Goal: Task Accomplishment & Management: Use online tool/utility

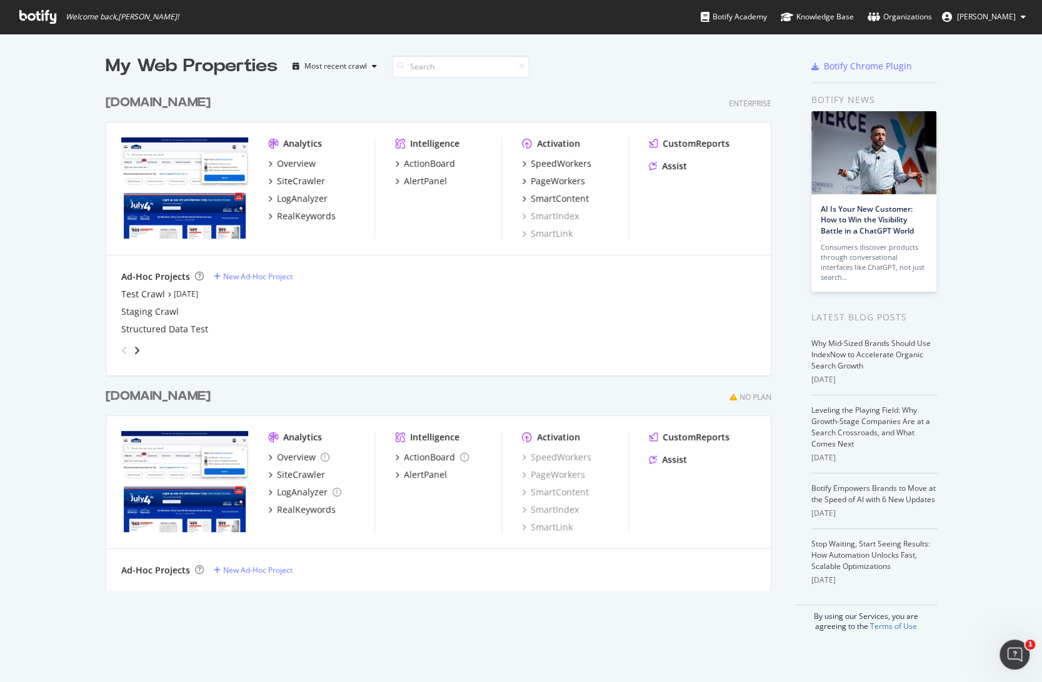
click at [171, 102] on div "www.lowes.com" at bounding box center [158, 103] width 105 height 18
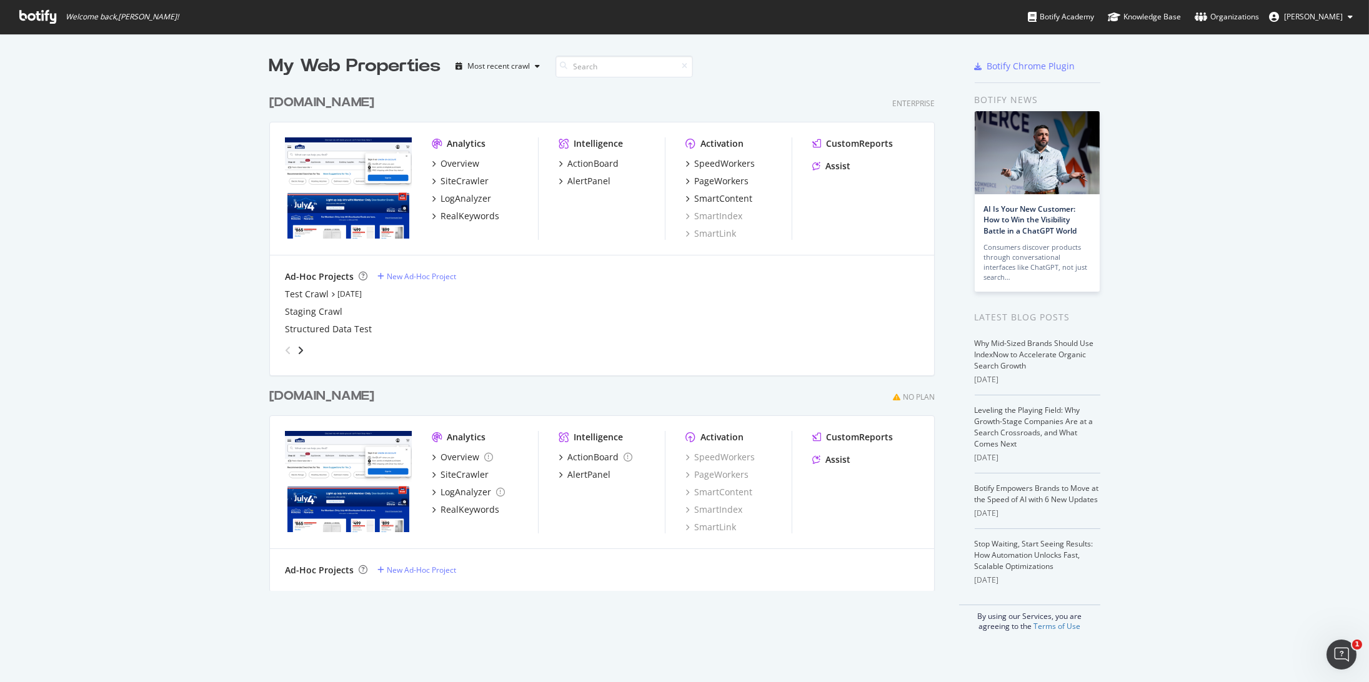
scroll to position [672, 1348]
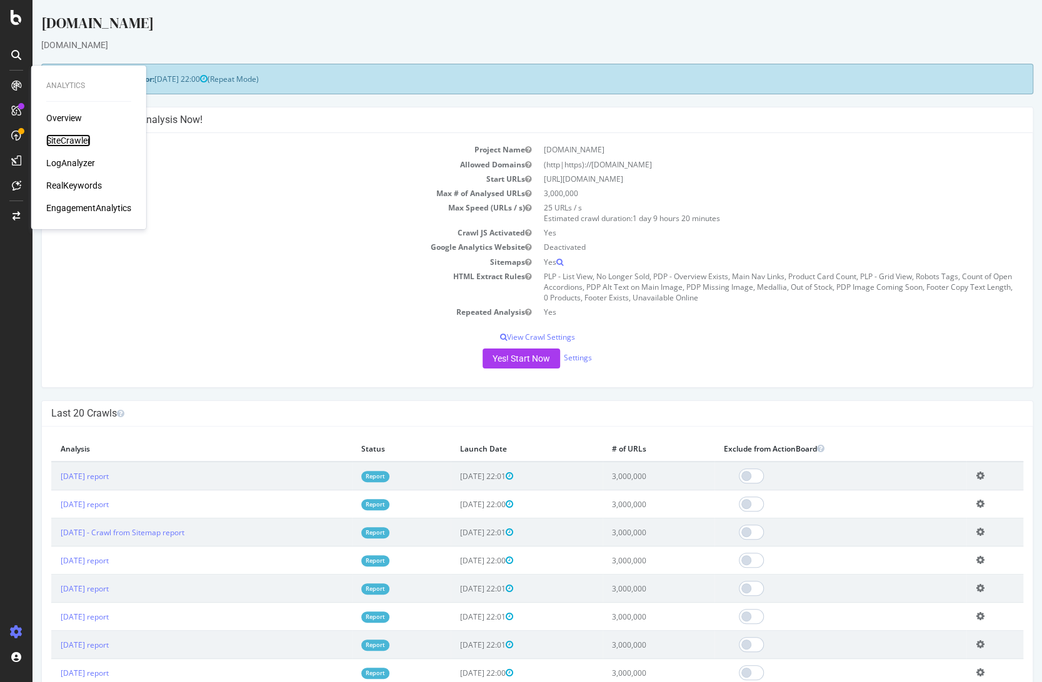
click at [61, 139] on div "SiteCrawler" at bounding box center [68, 140] width 44 height 12
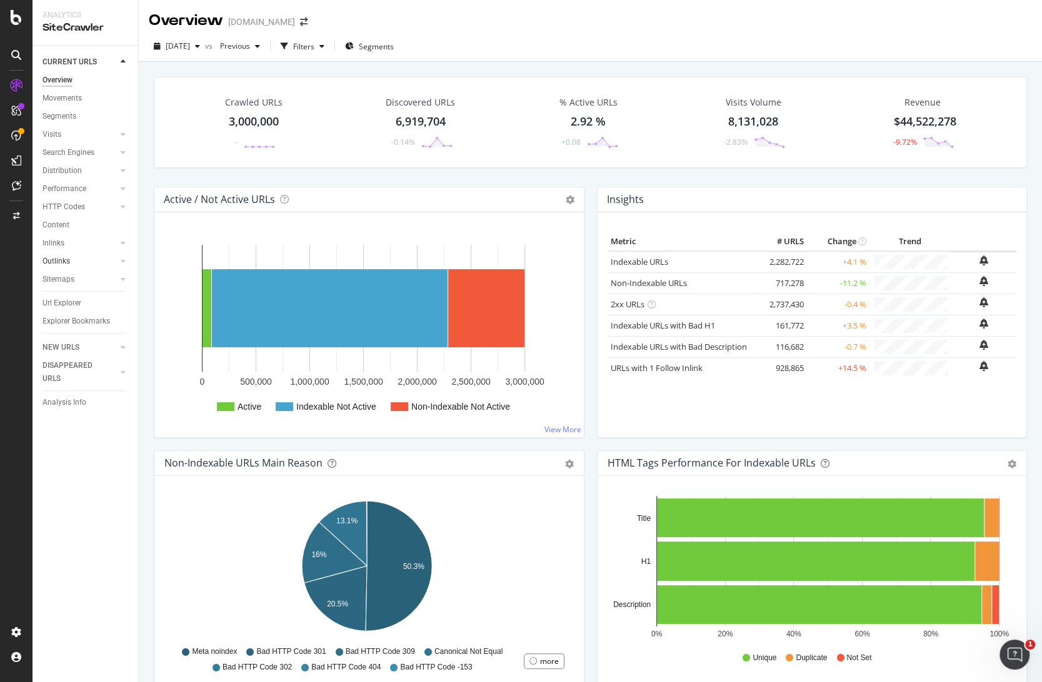
click at [70, 262] on link "Outlinks" at bounding box center [79, 261] width 74 height 13
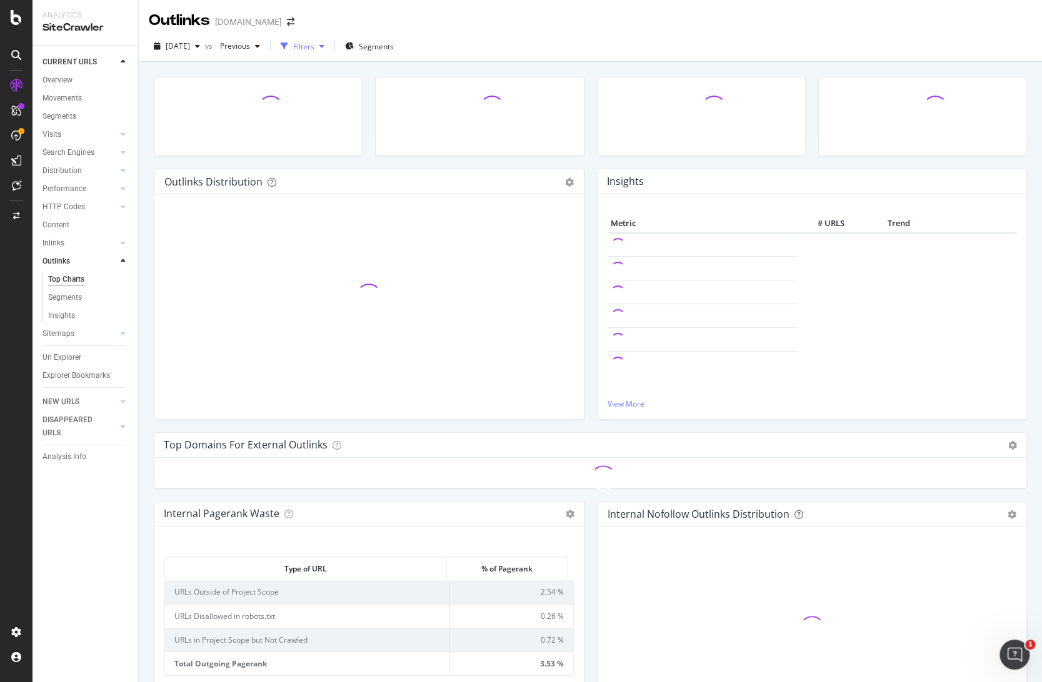
click at [314, 42] on div "Filters" at bounding box center [303, 46] width 21 height 11
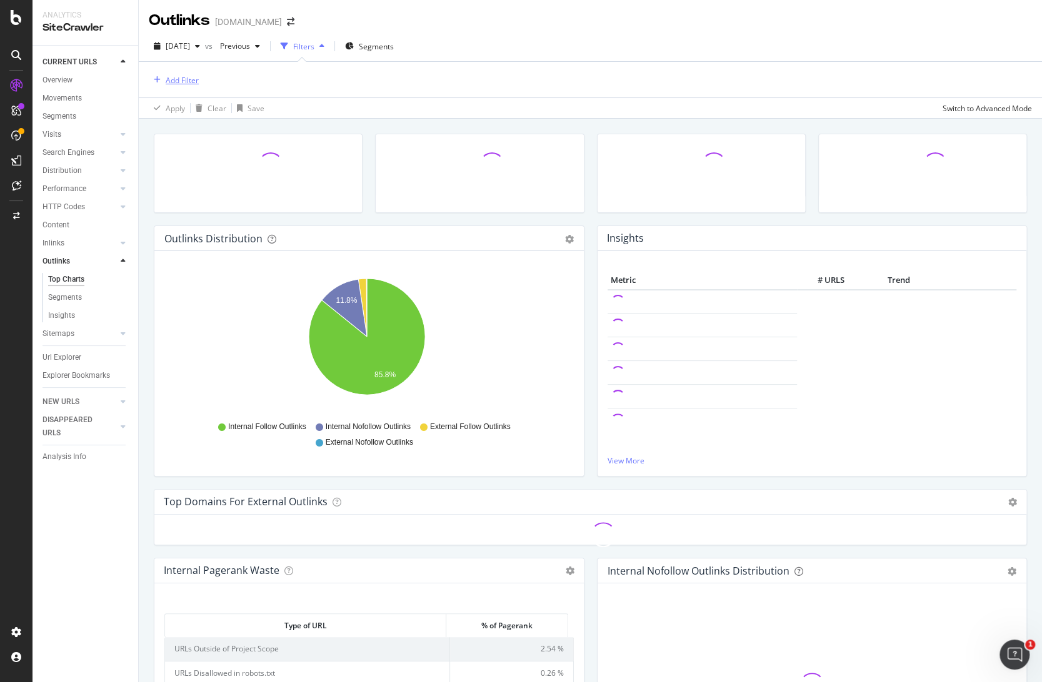
click at [176, 76] on div "Add Filter" at bounding box center [182, 80] width 33 height 11
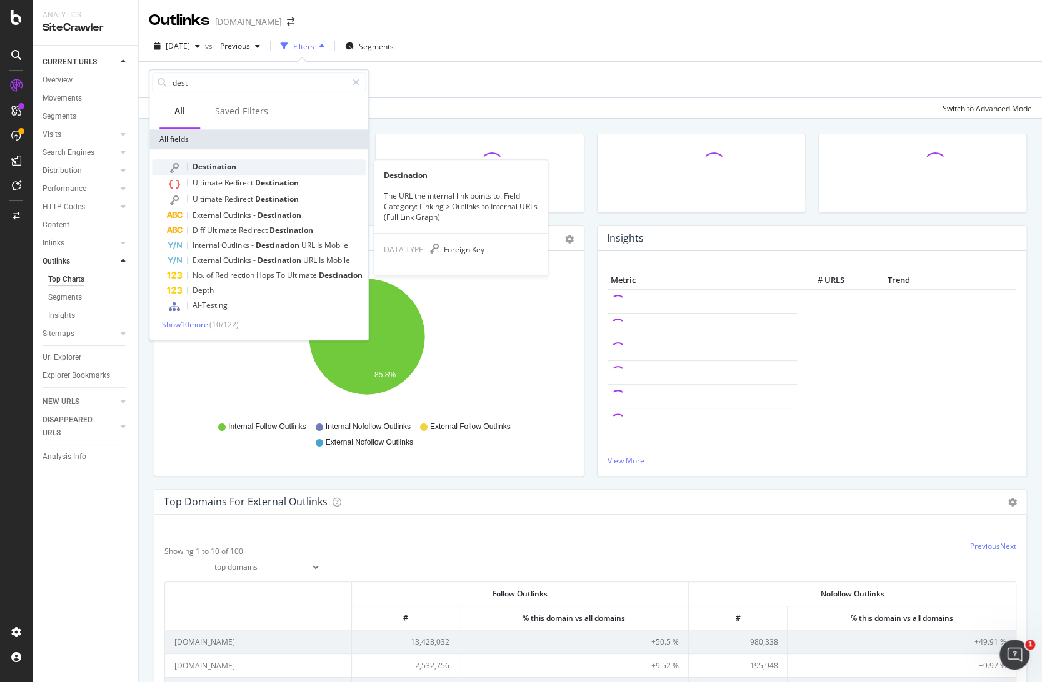
type input "dest"
click at [225, 165] on span "Destination" at bounding box center [214, 166] width 44 height 11
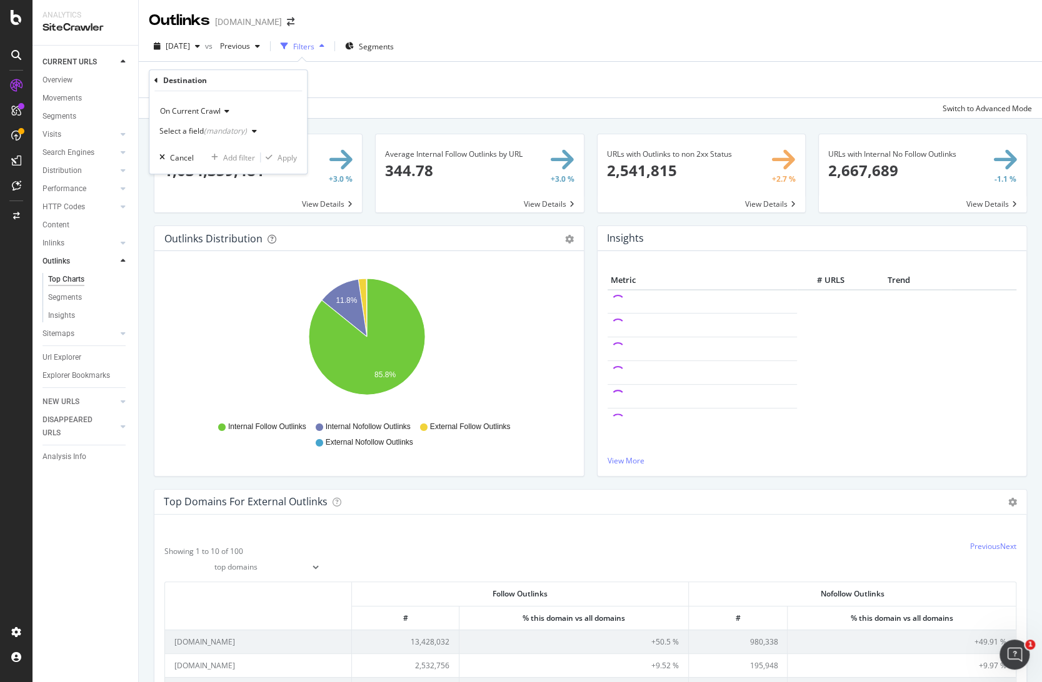
click at [231, 134] on div "(mandatory)" at bounding box center [225, 131] width 43 height 11
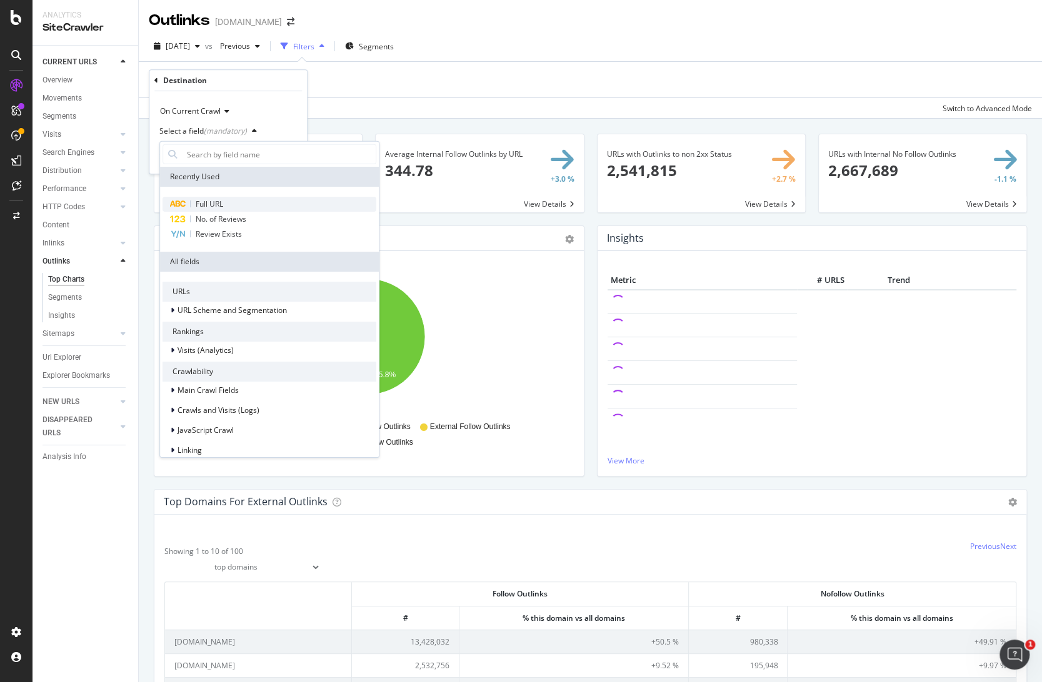
click at [219, 199] on span "Full URL" at bounding box center [209, 204] width 27 height 11
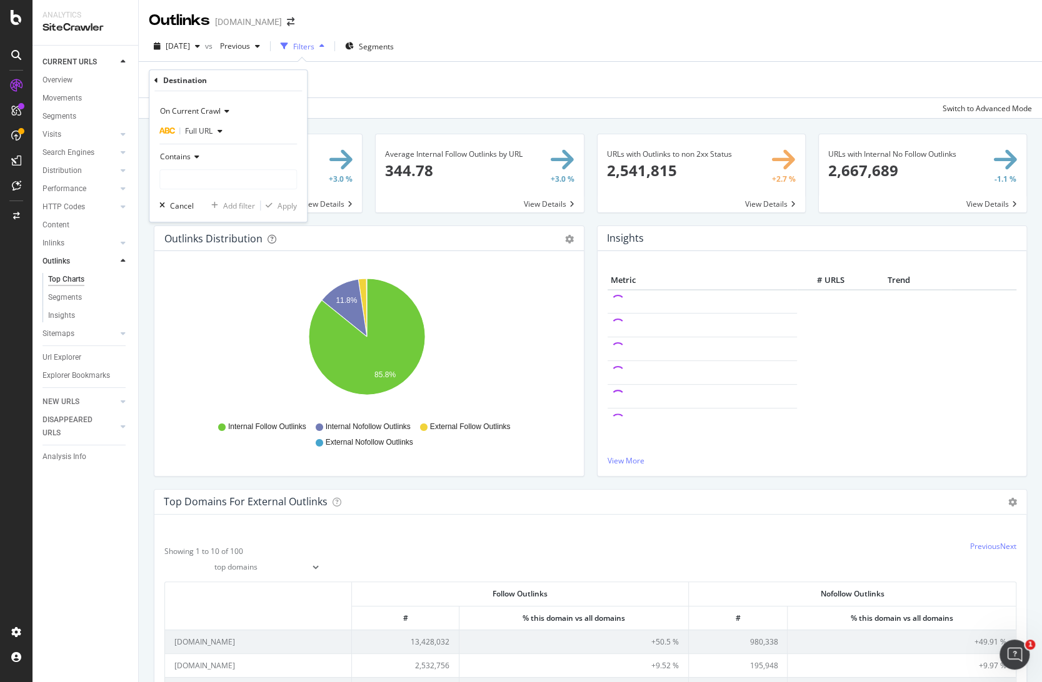
click at [223, 169] on div "Contains" at bounding box center [227, 168] width 137 height 42
click at [239, 177] on input "text" at bounding box center [228, 179] width 136 height 20
type input "wordpr"
click at [216, 105] on div "On Current Crawl" at bounding box center [227, 111] width 137 height 20
click at [154, 77] on div "Destination On Current Crawl Full URL Contains Cancel Add filter Apply" at bounding box center [227, 146] width 157 height 152
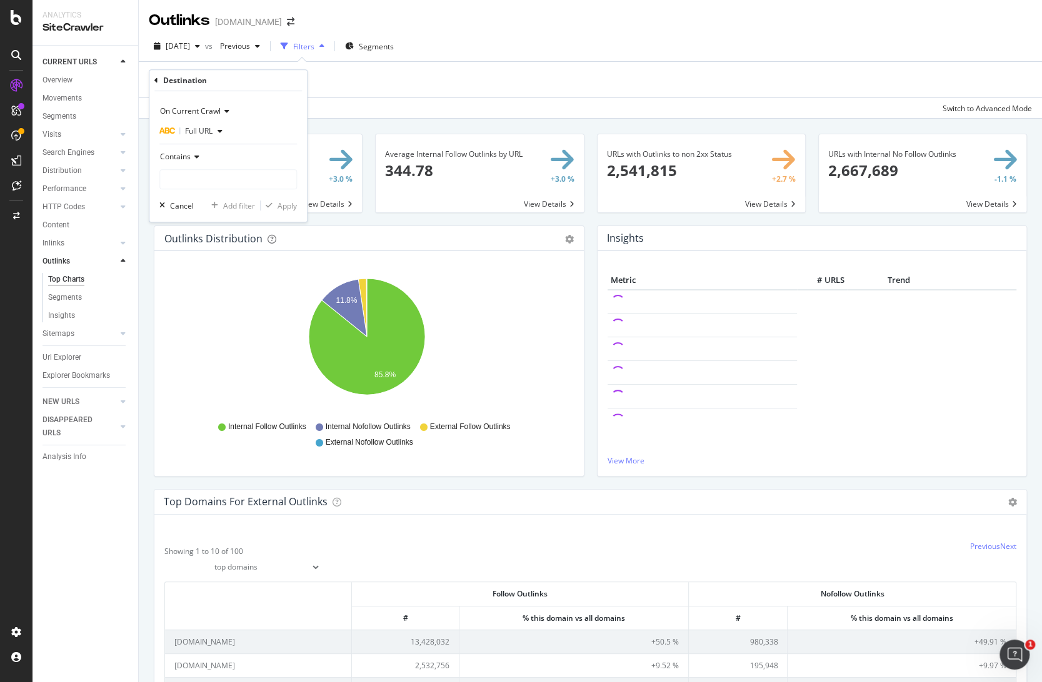
click at [155, 77] on icon at bounding box center [156, 80] width 4 height 7
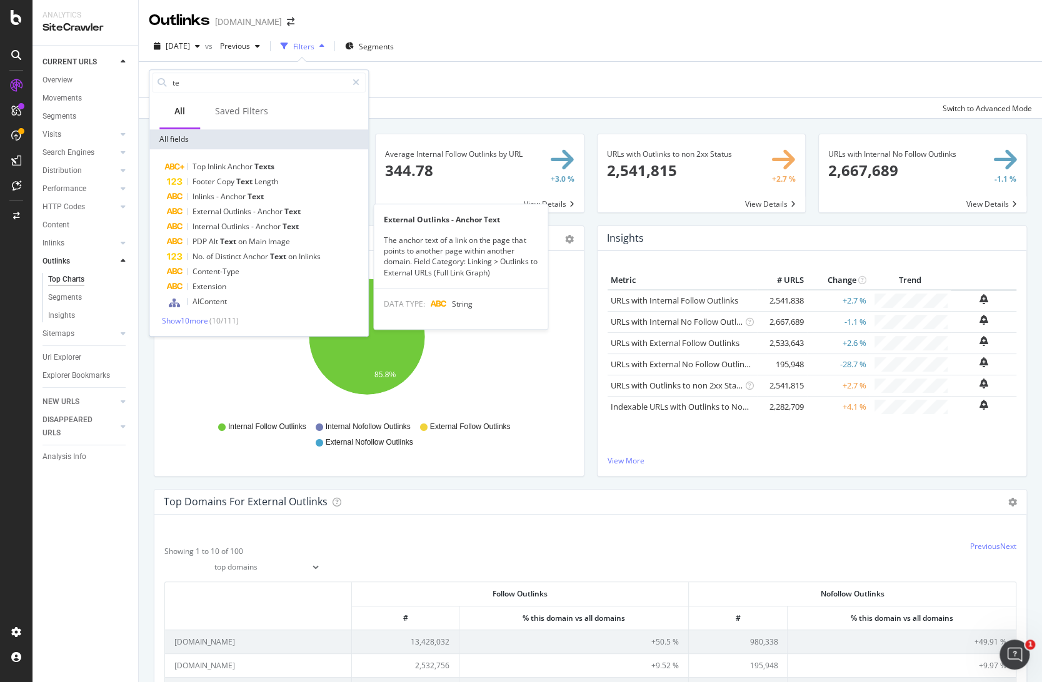
type input "t"
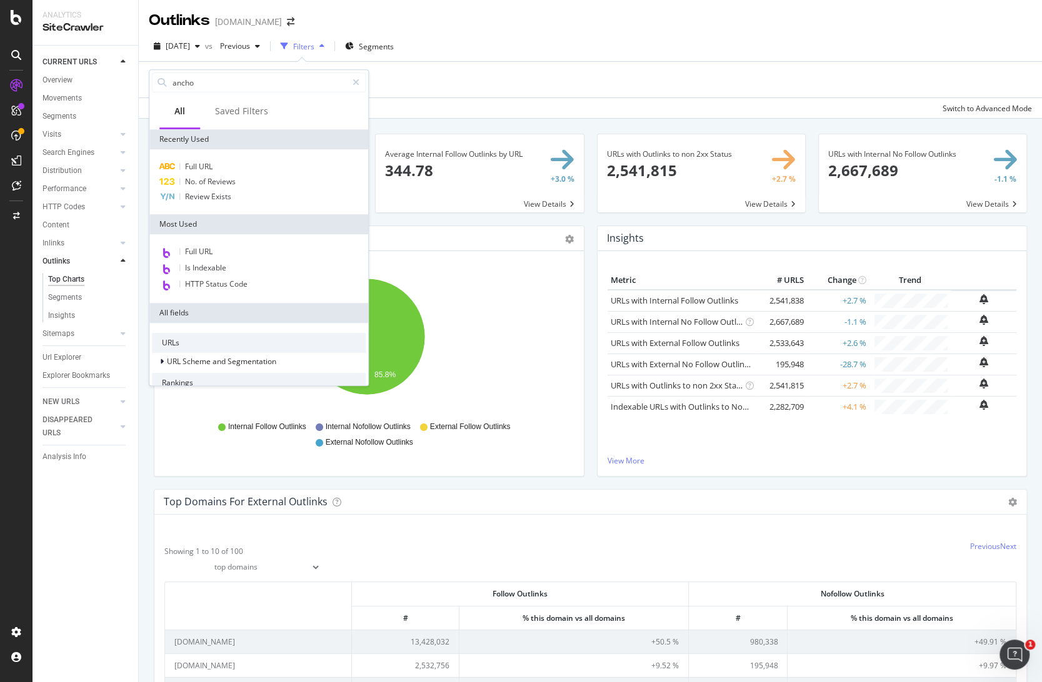
type input "anchor"
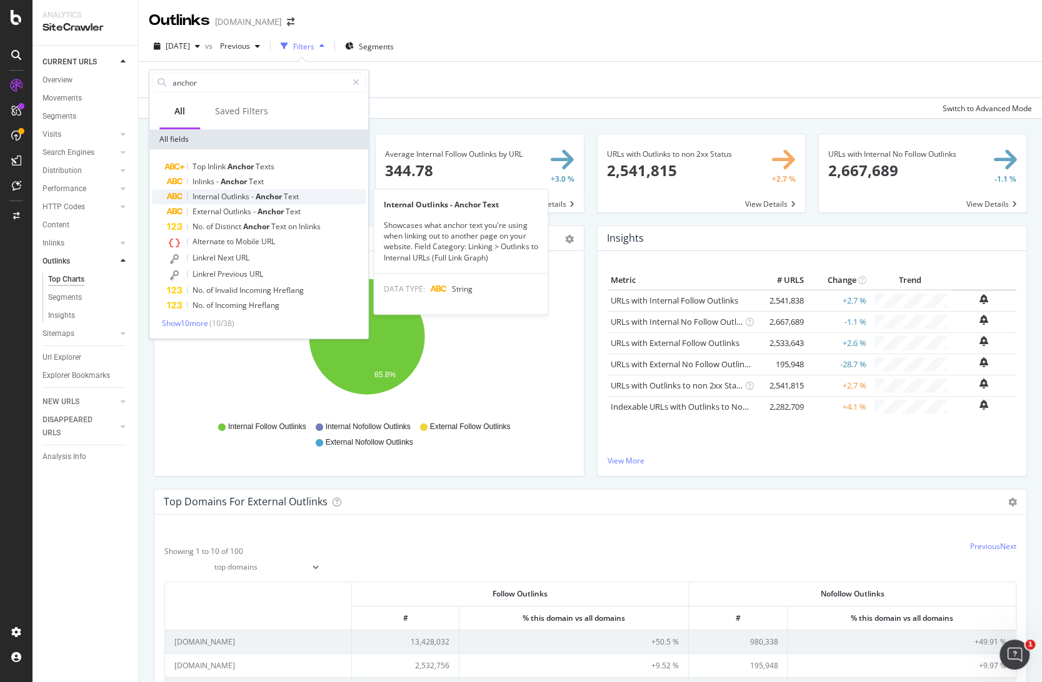
click at [260, 199] on span "Anchor" at bounding box center [270, 196] width 28 height 11
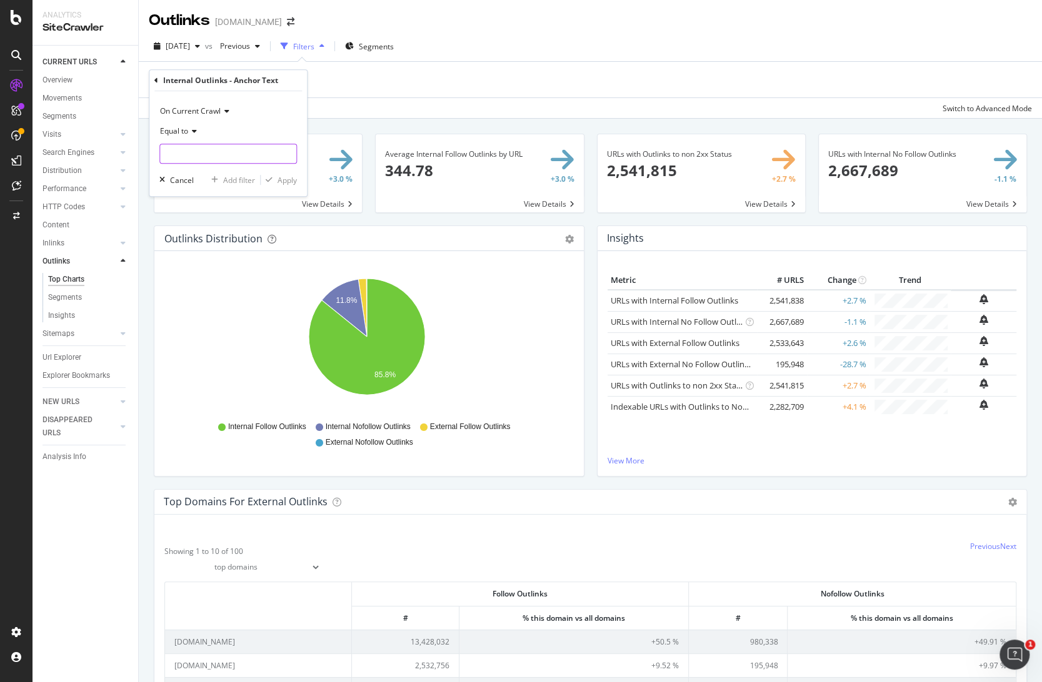
click at [227, 149] on input "text" at bounding box center [228, 154] width 136 height 20
type input "wordpress"
click at [190, 126] on div "Equal to" at bounding box center [227, 131] width 137 height 20
click at [192, 249] on span "Contains" at bounding box center [181, 254] width 31 height 11
click at [246, 149] on input "wordpress" at bounding box center [219, 154] width 118 height 20
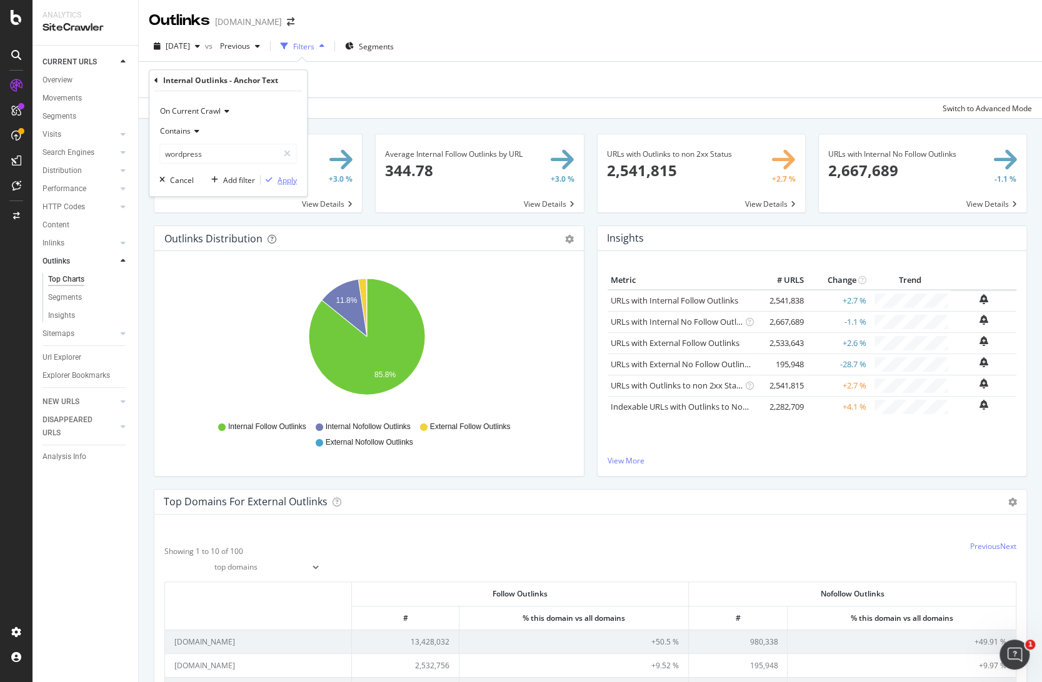
click at [282, 180] on div "Apply" at bounding box center [286, 180] width 19 height 11
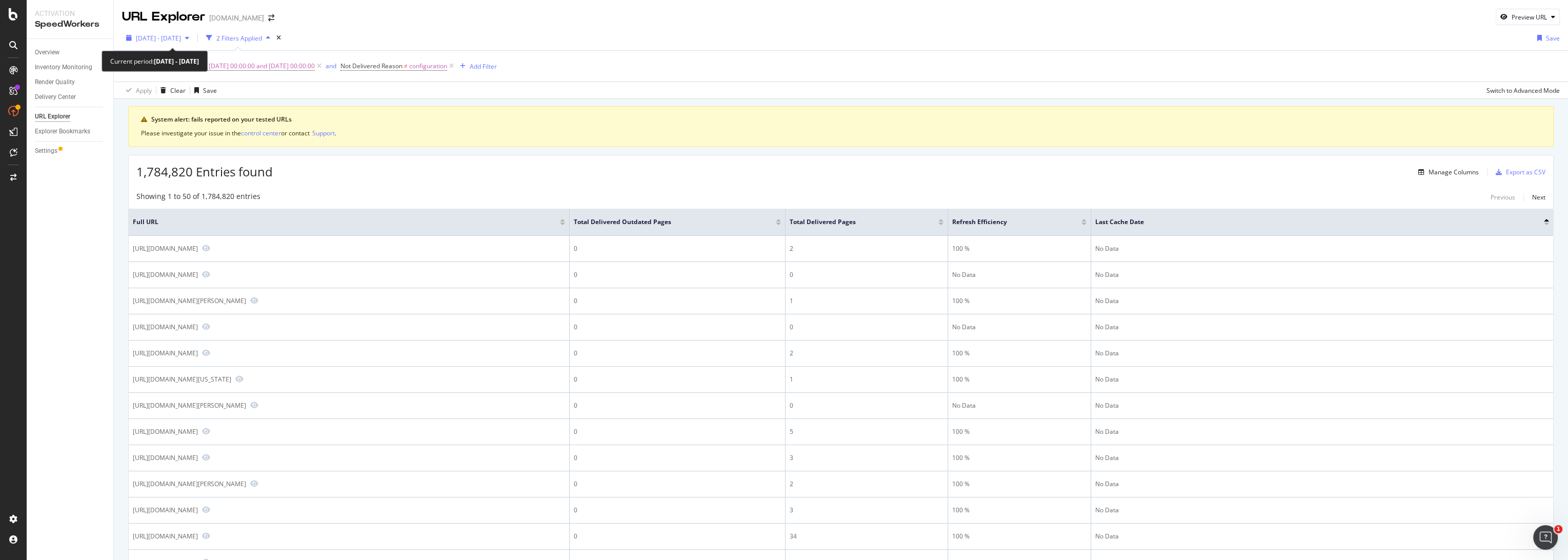
click at [181, 39] on span "2025 Aug. 12th - Aug. 12th" at bounding box center [158, 38] width 45 height 9
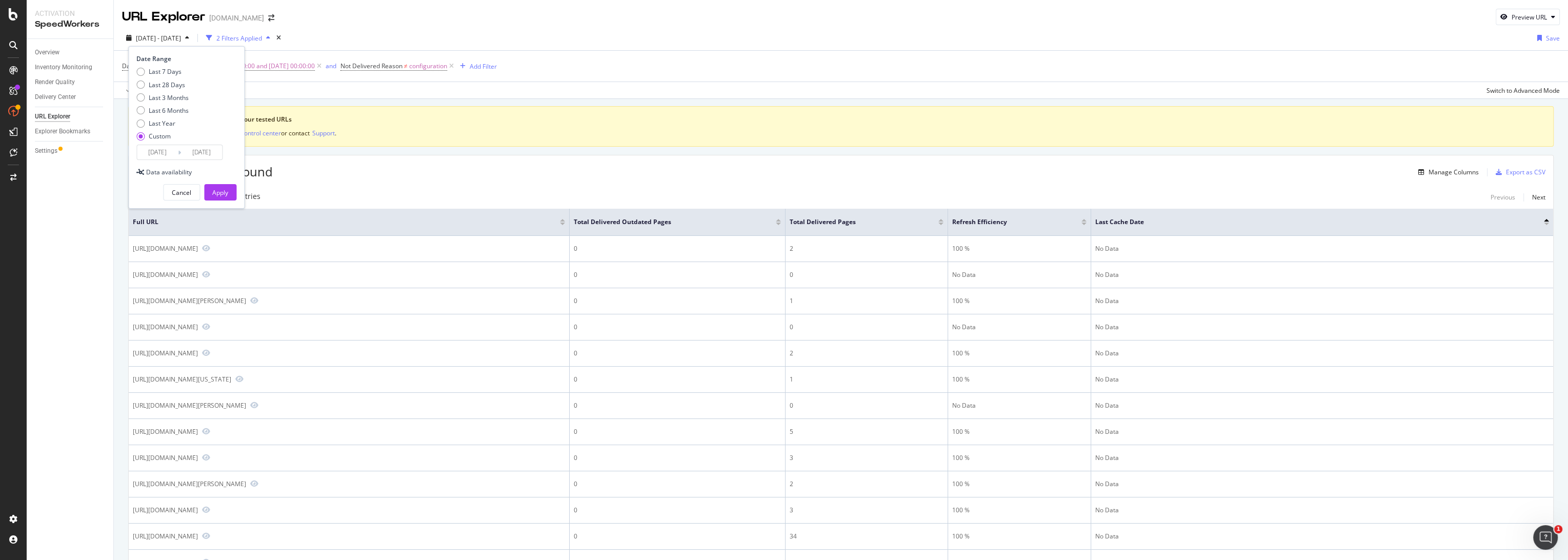
click at [163, 149] on input "2025/08/12" at bounding box center [158, 152] width 41 height 14
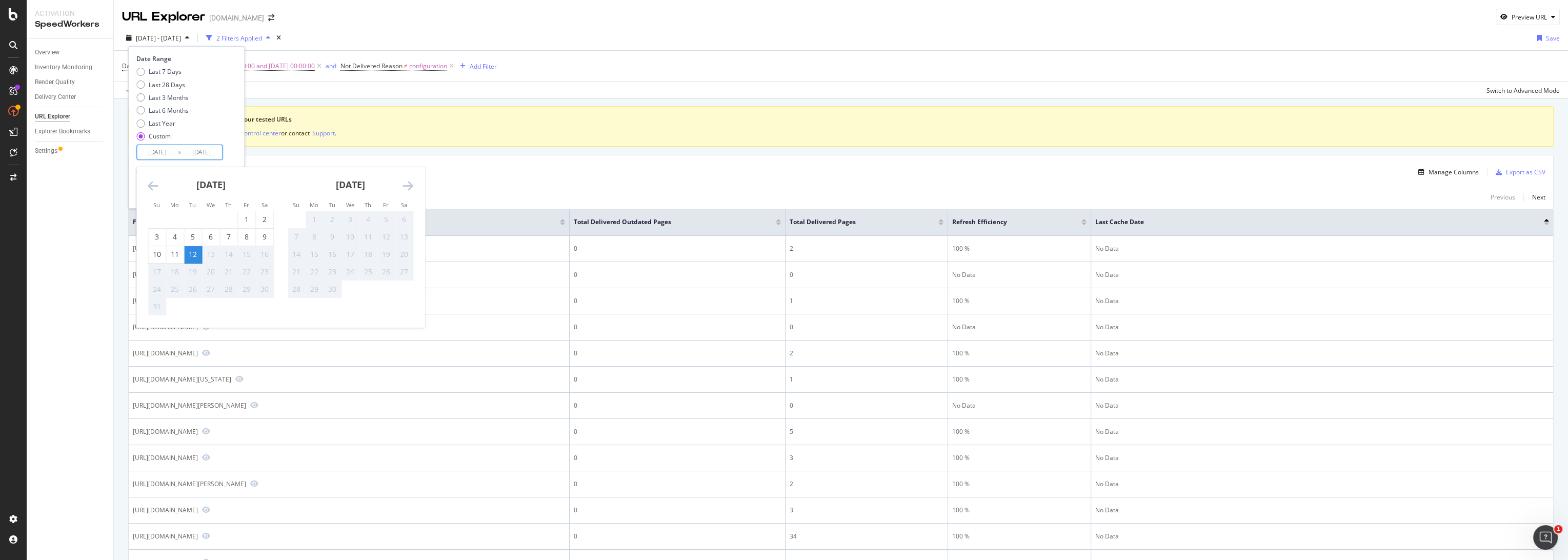
click at [191, 258] on div "12" at bounding box center [192, 255] width 17 height 10
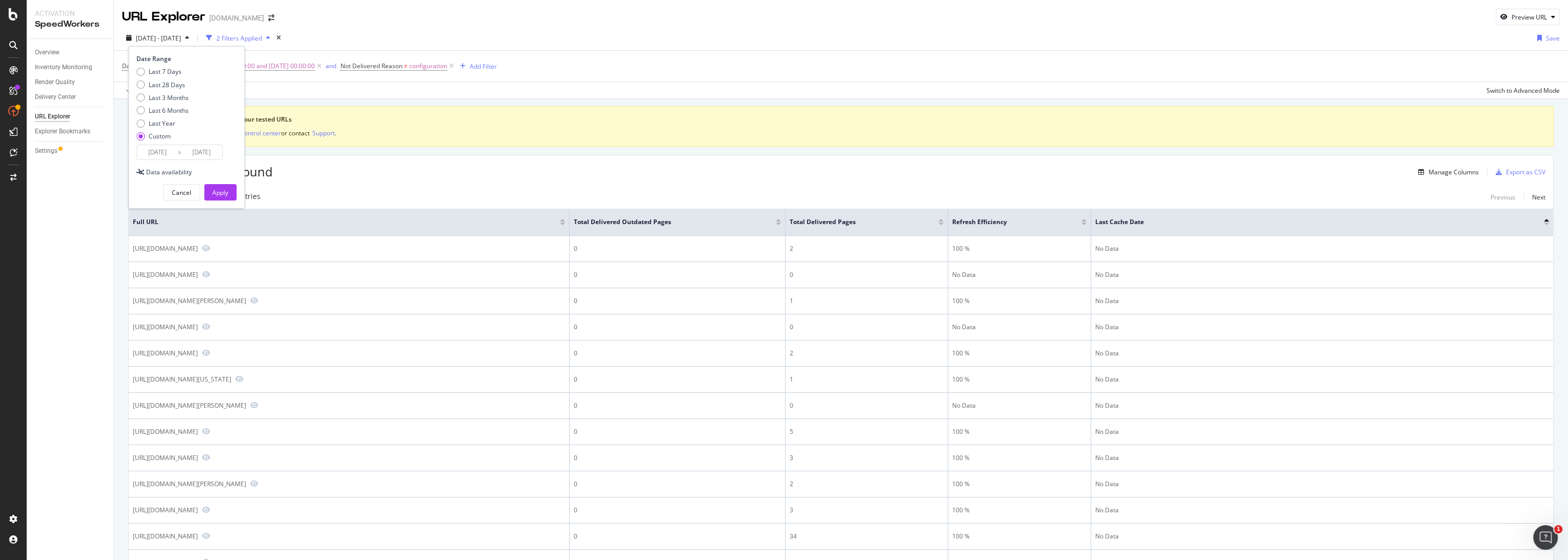
click at [233, 132] on div "Last 7 Days Last 28 Days Last 3 Months Last 6 Months Last Year Custom" at bounding box center [185, 106] width 98 height 77
click at [222, 192] on div "Apply" at bounding box center [220, 192] width 16 height 9
